Goal: Use online tool/utility: Utilize a website feature to perform a specific function

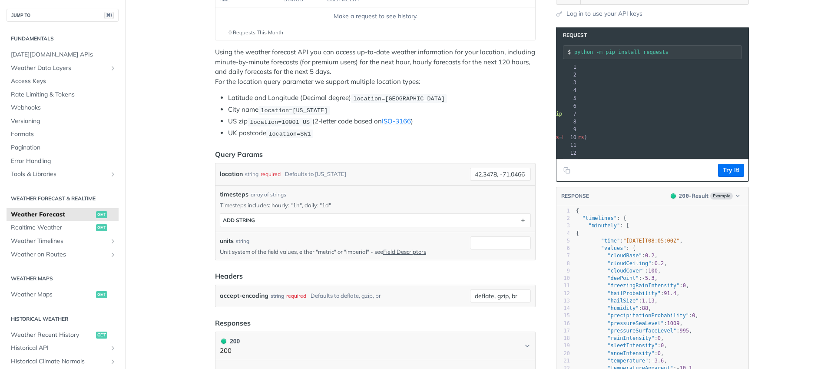
scroll to position [150, 0]
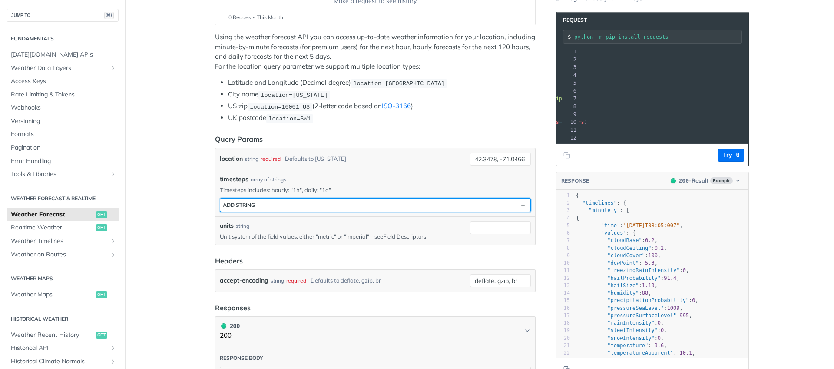
click at [287, 199] on button "ADD string" at bounding box center [375, 205] width 310 height 13
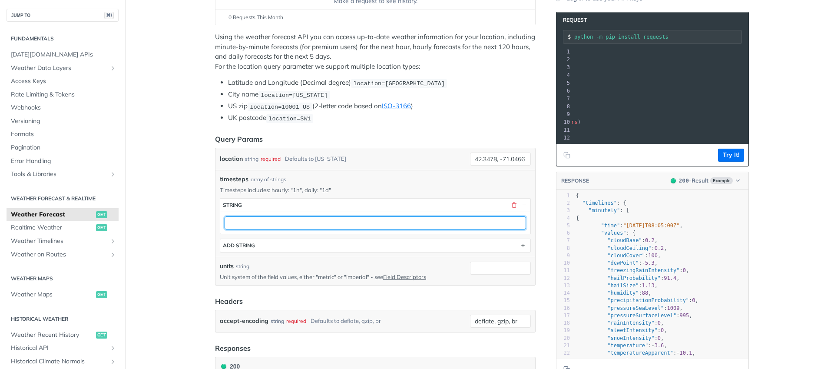
click at [299, 222] on input "text" at bounding box center [376, 222] width 302 height 13
type input "2h"
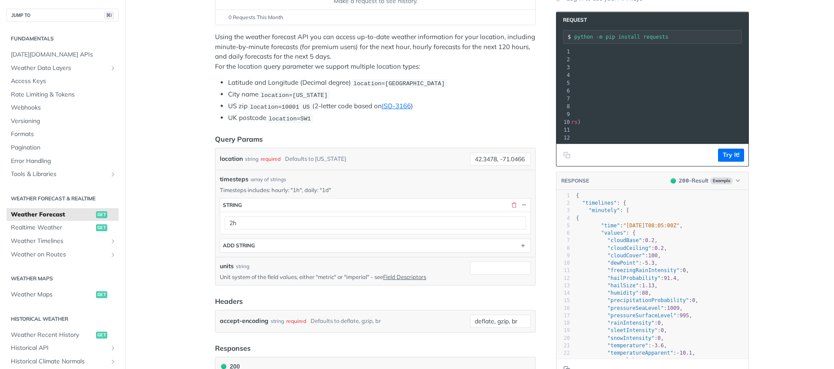
click at [429, 264] on div "units string" at bounding box center [343, 266] width 247 height 9
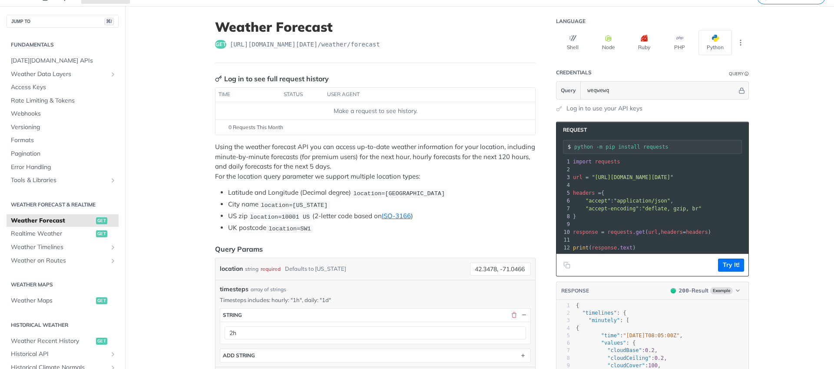
scroll to position [0, 0]
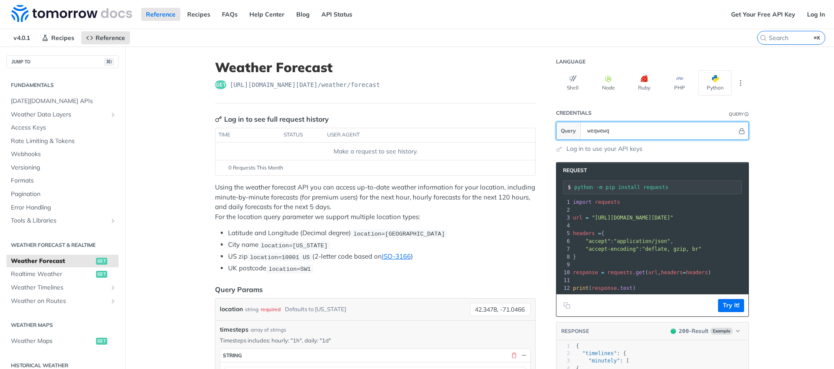
click at [592, 133] on input "weqwewq" at bounding box center [660, 130] width 154 height 17
paste input "I7fFJNeDpSd1PFuY1LEw9Qd0wK5v6W3U"
type input "I7fFJNeDpSd1PFuY1LEw9Qd0wK5v6W3U"
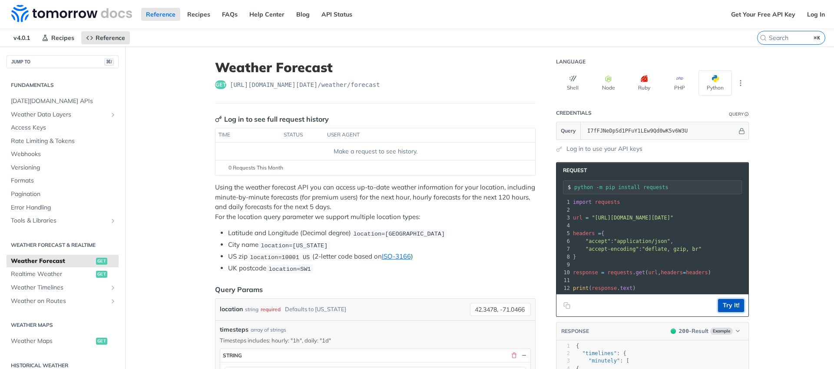
click at [722, 312] on button "Try It!" at bounding box center [731, 305] width 26 height 13
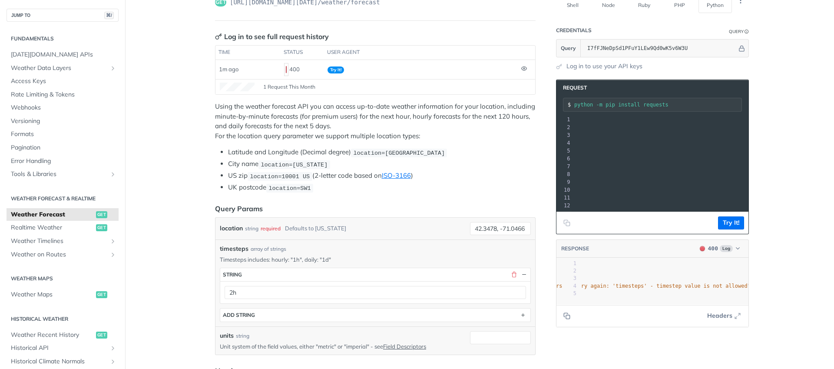
click at [234, 246] on span "timesteps" at bounding box center [234, 248] width 29 height 9
copy span "timesteps"
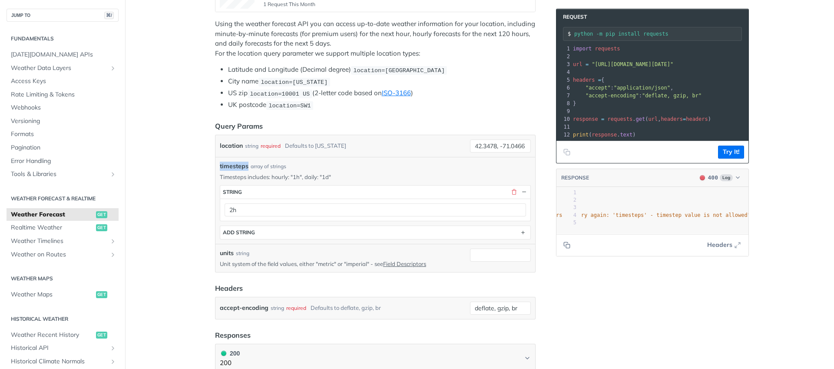
scroll to position [208, 0]
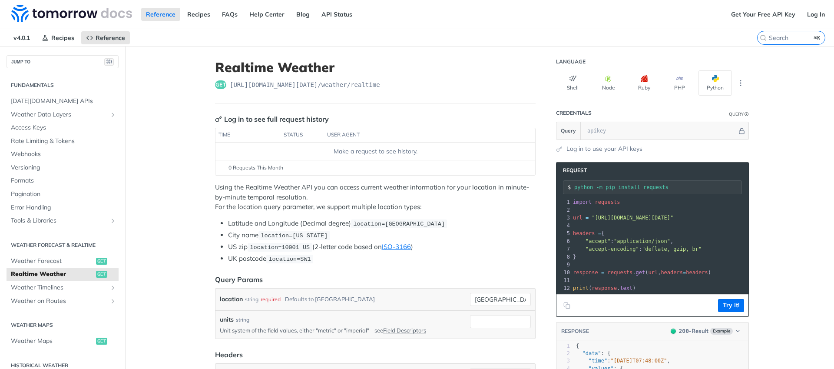
click at [377, 151] on div "Make a request to see history." at bounding box center [375, 151] width 313 height 9
